Goal: Information Seeking & Learning: Find specific fact

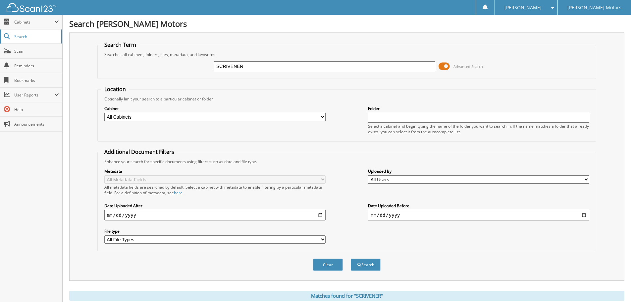
click at [13, 37] on link "Search" at bounding box center [31, 37] width 62 height 14
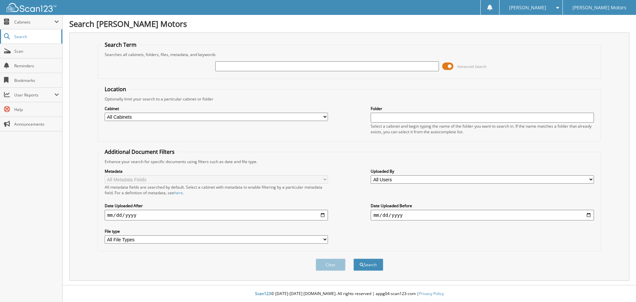
click at [9, 35] on span at bounding box center [7, 36] width 6 height 6
click at [24, 36] on span "Search" at bounding box center [36, 37] width 44 height 6
type input "a5642a"
click at [354, 259] on button "Search" at bounding box center [369, 265] width 30 height 12
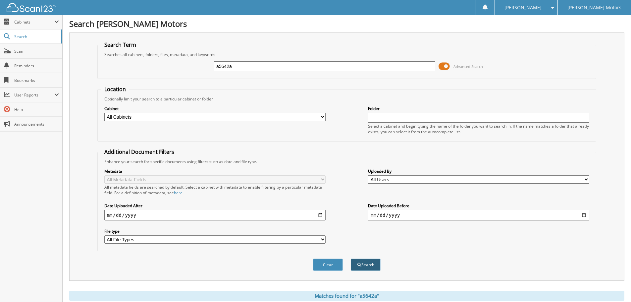
click at [360, 261] on button "Search" at bounding box center [366, 265] width 30 height 12
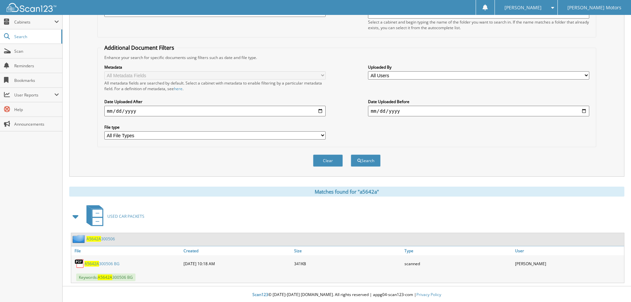
scroll to position [105, 0]
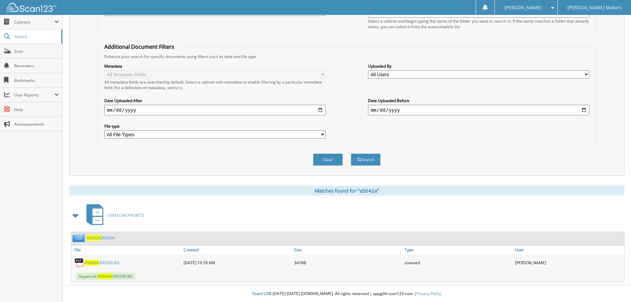
click at [104, 263] on link "A5642A 300506 BG" at bounding box center [102, 263] width 35 height 6
click at [107, 236] on link "A5642A 300506" at bounding box center [101, 238] width 29 height 6
